Goal: Task Accomplishment & Management: Manage account settings

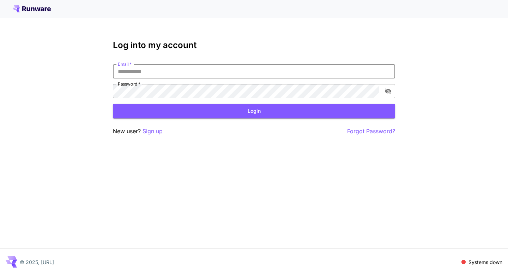
type input "**********"
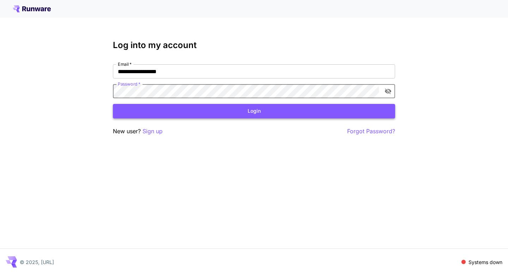
click at [282, 113] on button "Login" at bounding box center [254, 111] width 282 height 14
